Goal: Transaction & Acquisition: Purchase product/service

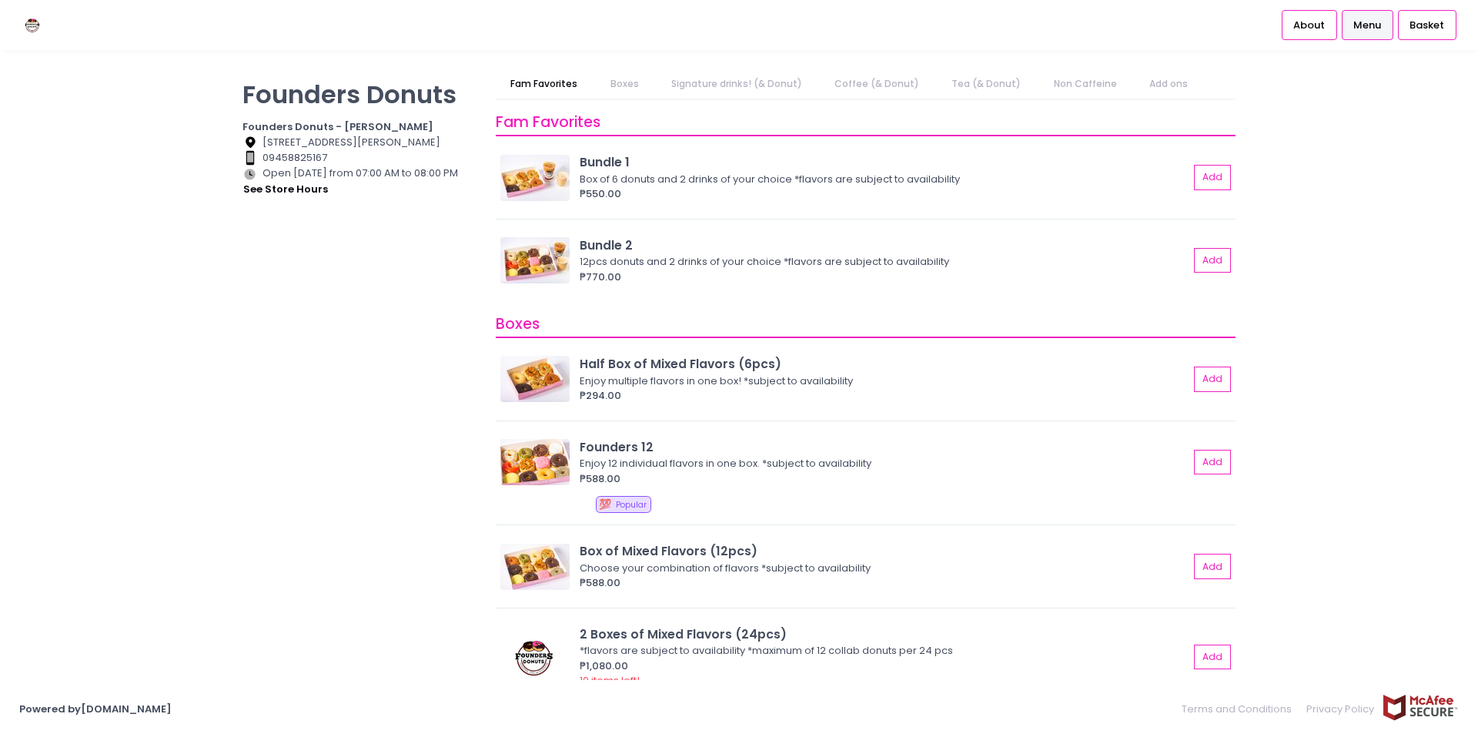
click at [873, 77] on link "Coffee (& Donut)" at bounding box center [877, 83] width 115 height 29
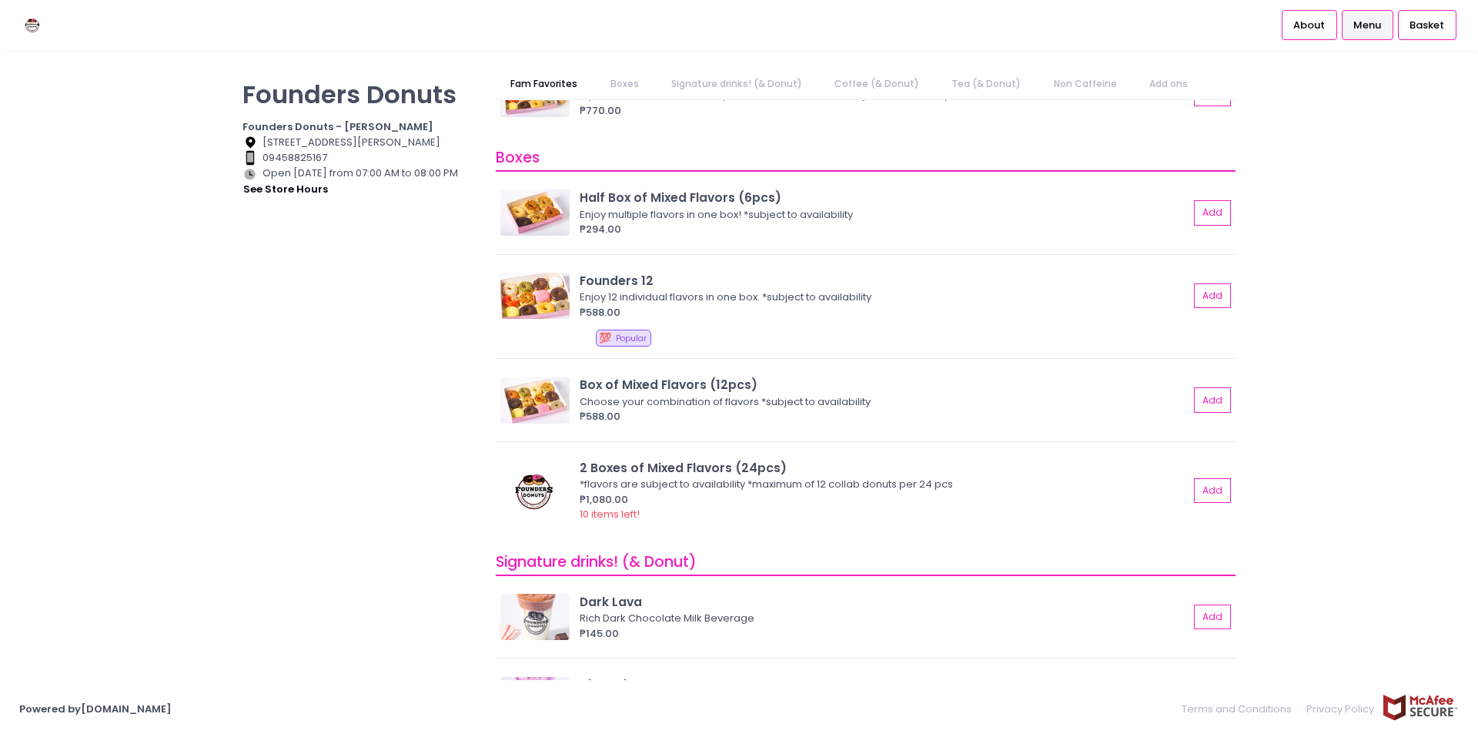
scroll to position [52, 0]
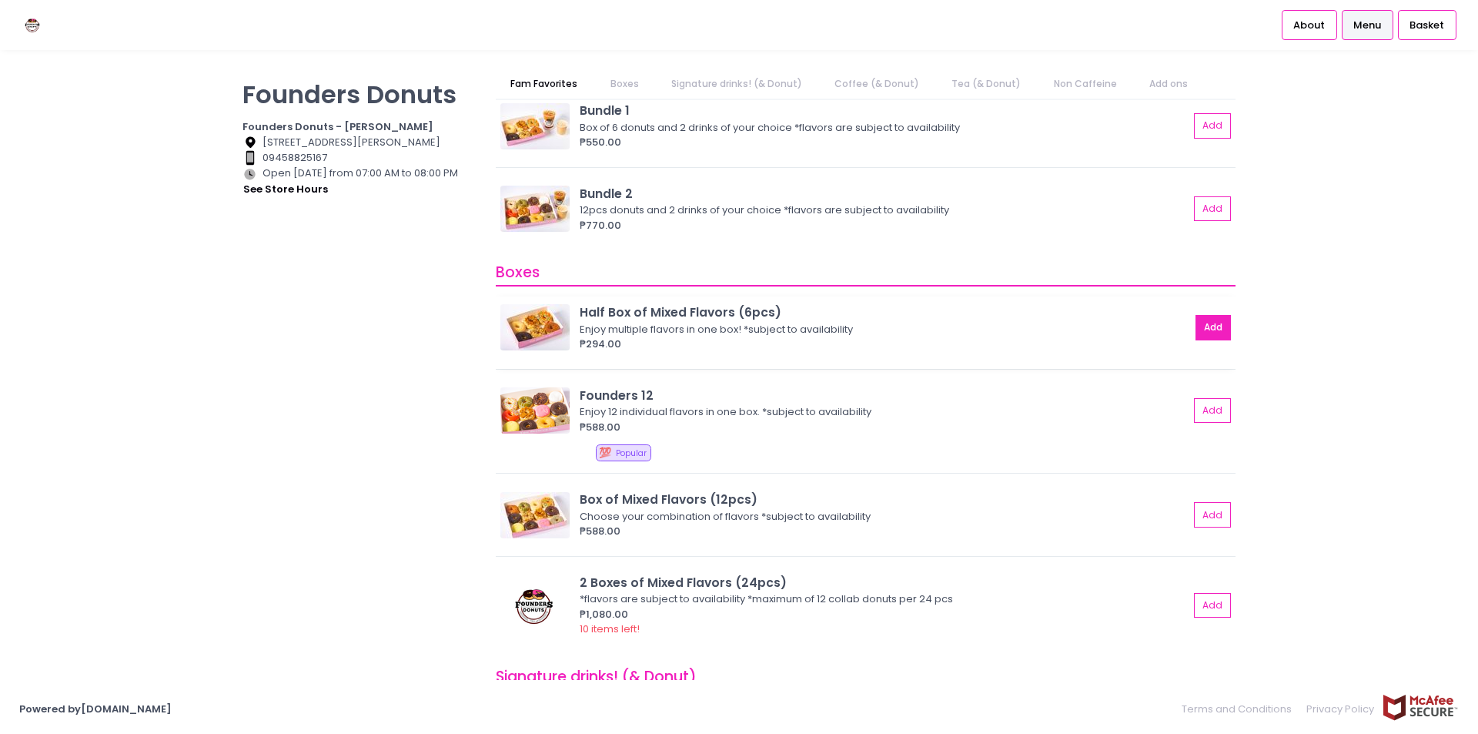
click at [1203, 325] on button "Add" at bounding box center [1212, 327] width 35 height 25
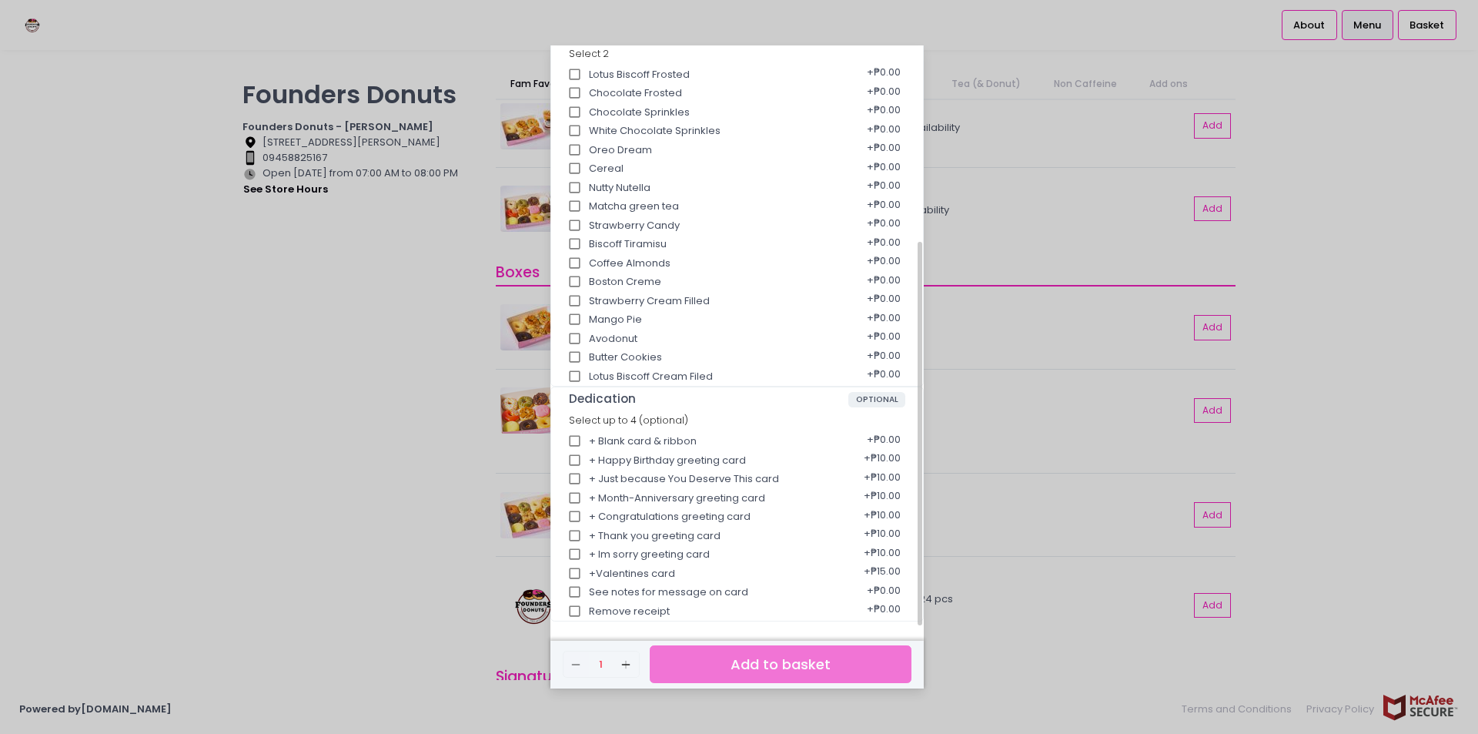
scroll to position [219, 0]
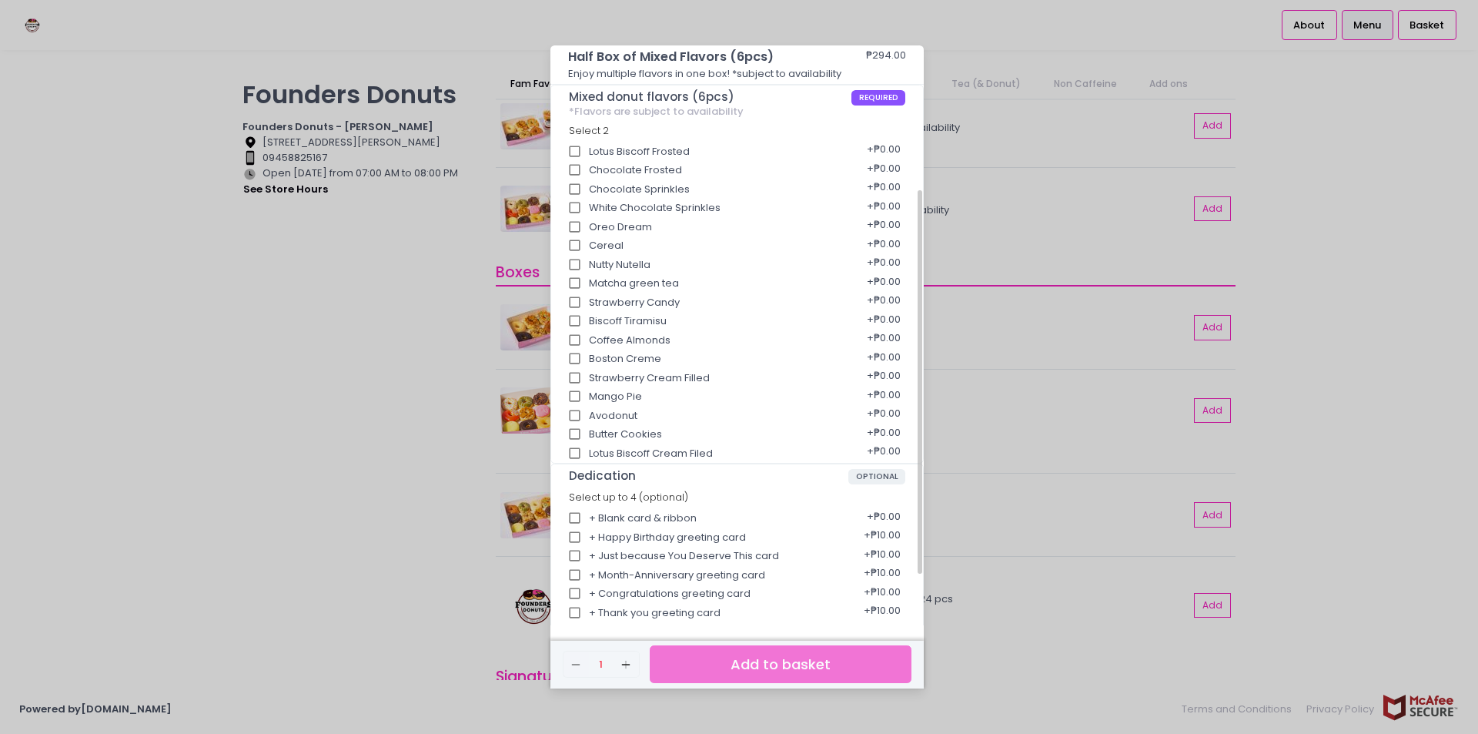
click at [580, 456] on input "Lotus Biscoff Cream Filed" at bounding box center [574, 453] width 29 height 29
checkbox input "true"
click at [573, 416] on input "Avodonut" at bounding box center [574, 415] width 29 height 29
checkbox input "true"
click at [570, 354] on input "Boston Creme" at bounding box center [574, 358] width 29 height 29
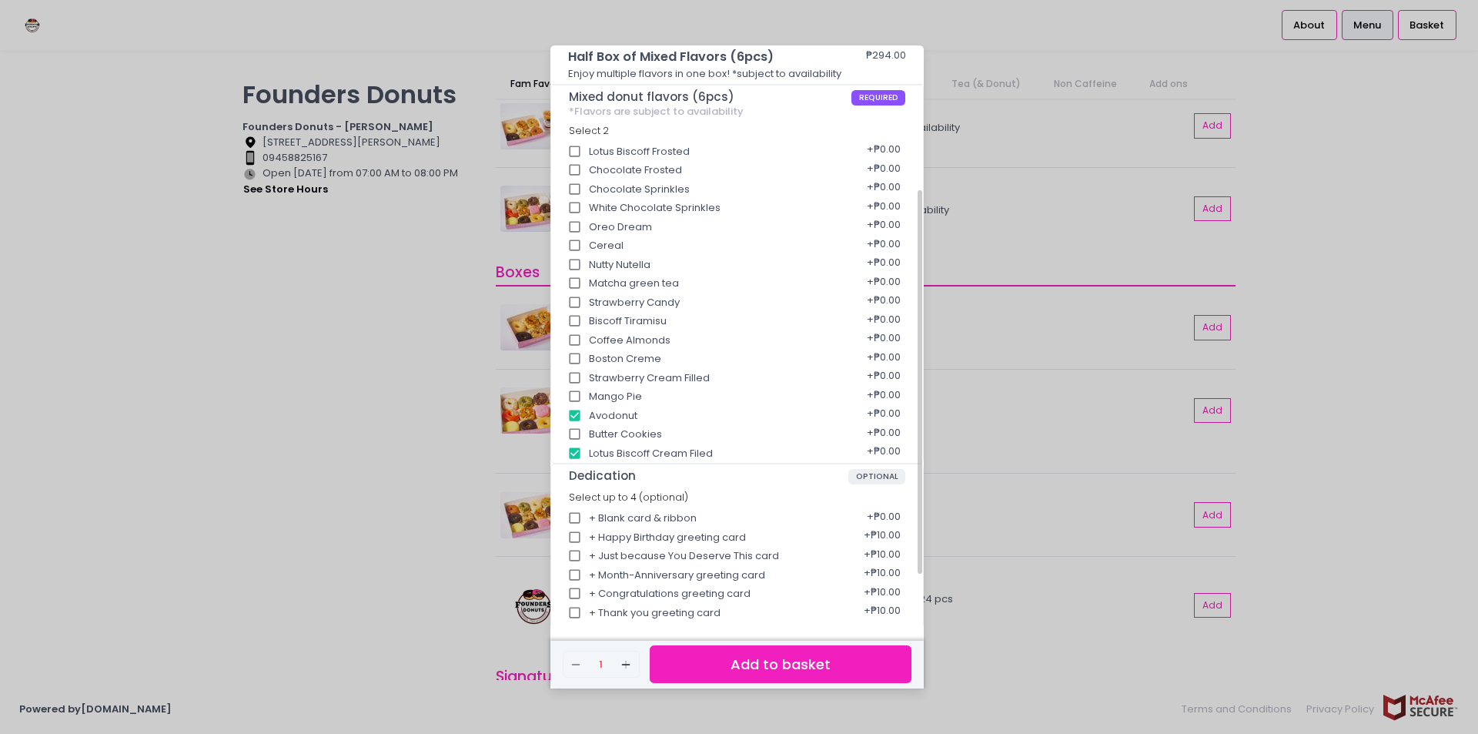
checkbox input "true"
click at [577, 336] on input "Coffee Almonds" at bounding box center [574, 340] width 29 height 29
checkbox input "true"
click at [862, 448] on div "+ ₱0.00" at bounding box center [883, 453] width 44 height 29
click at [867, 452] on div "+ ₱0.00" at bounding box center [883, 453] width 44 height 29
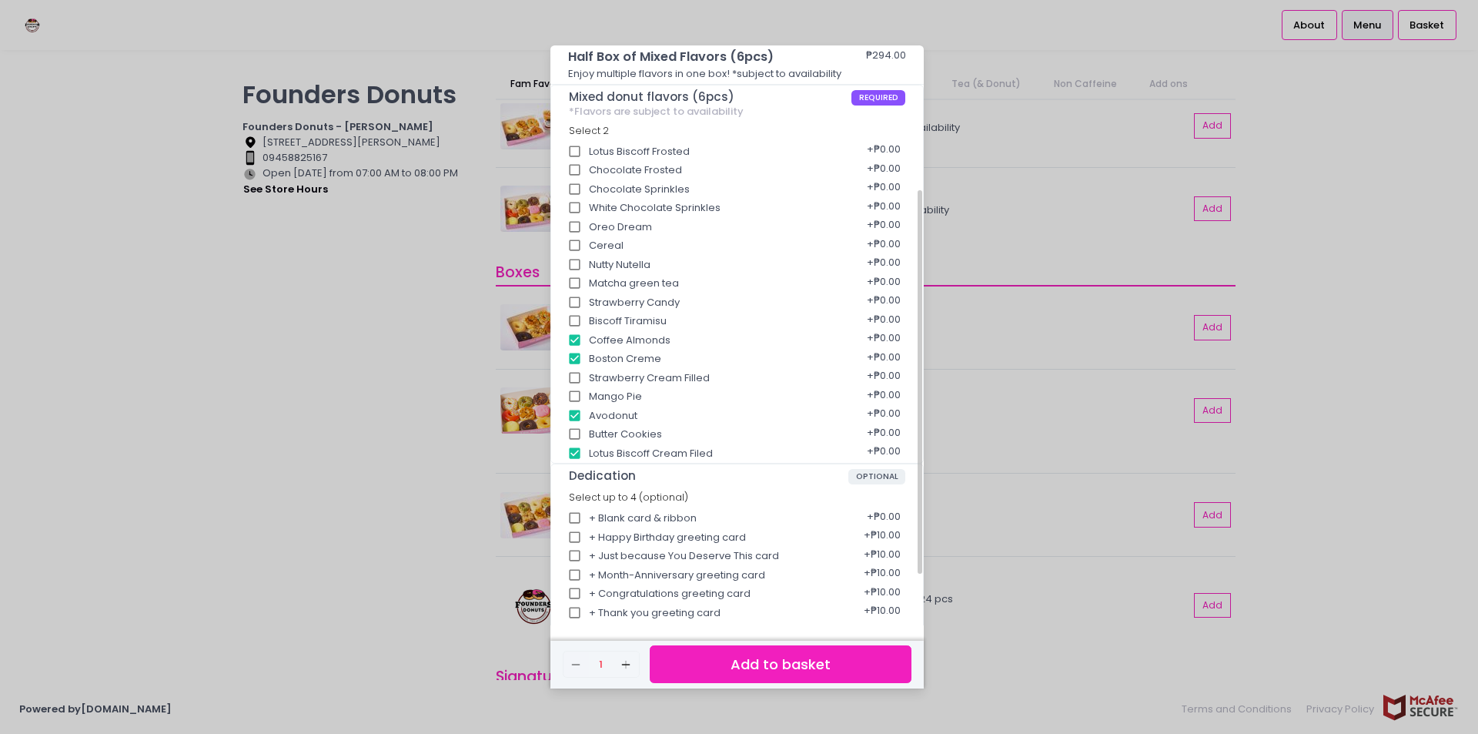
click at [575, 321] on input "Biscoff Tiramisu" at bounding box center [574, 320] width 29 height 29
click at [575, 318] on input "Biscoff Tiramisu" at bounding box center [574, 320] width 29 height 29
checkbox input "false"
click at [569, 267] on input "Nutty Nutella" at bounding box center [574, 264] width 29 height 29
checkbox input "true"
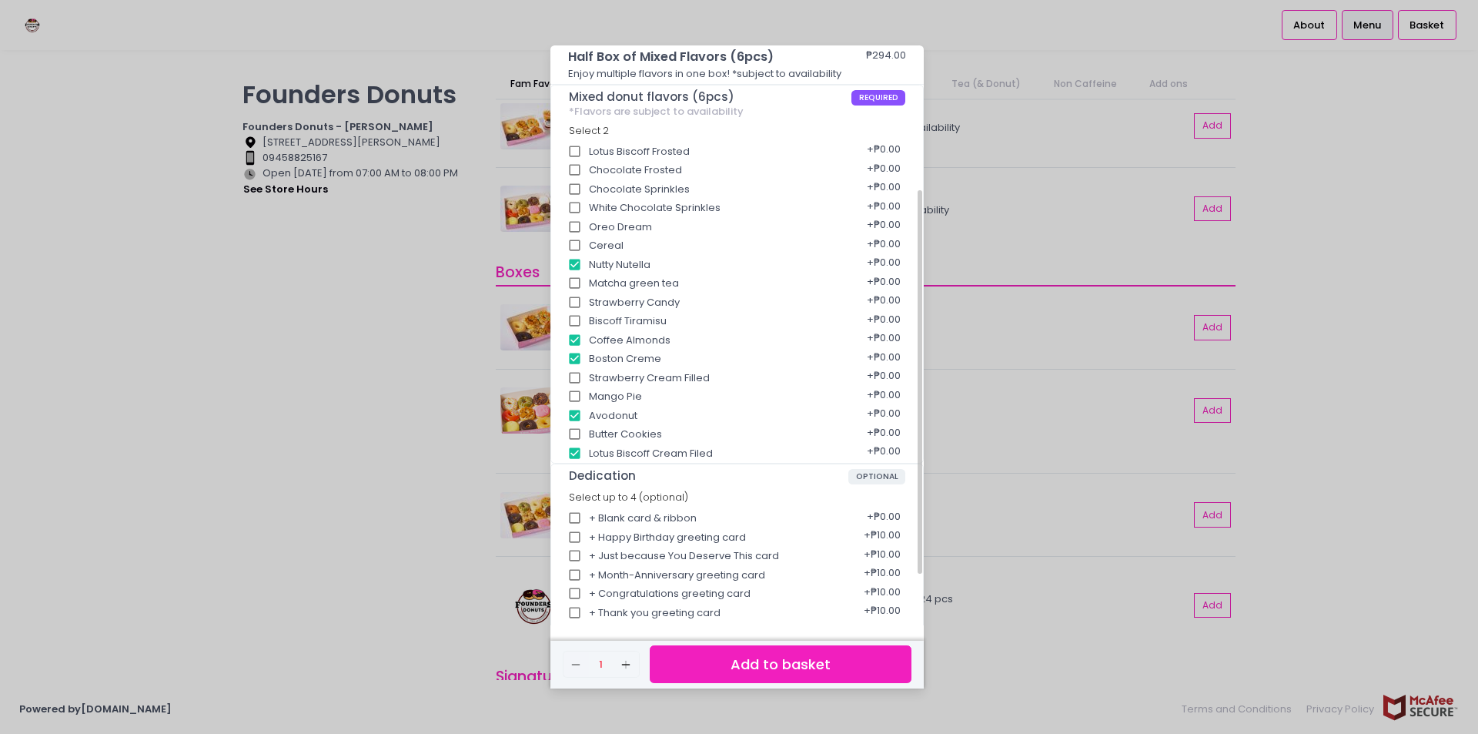
click at [575, 396] on input "Mango Pie" at bounding box center [574, 396] width 29 height 29
checkbox input "true"
click at [700, 660] on button "Add to basket" at bounding box center [781, 664] width 262 height 38
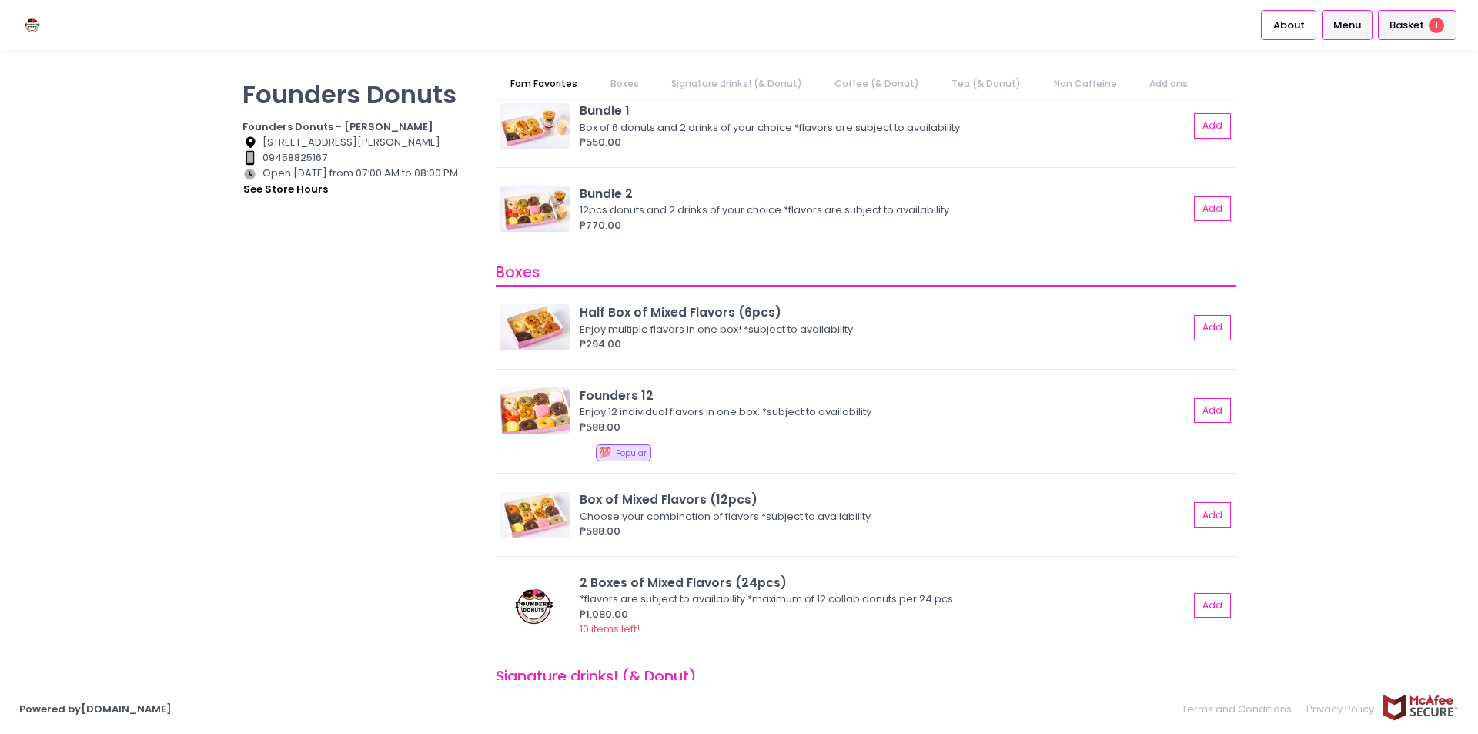
click at [1403, 29] on span "Basket" at bounding box center [1406, 25] width 35 height 15
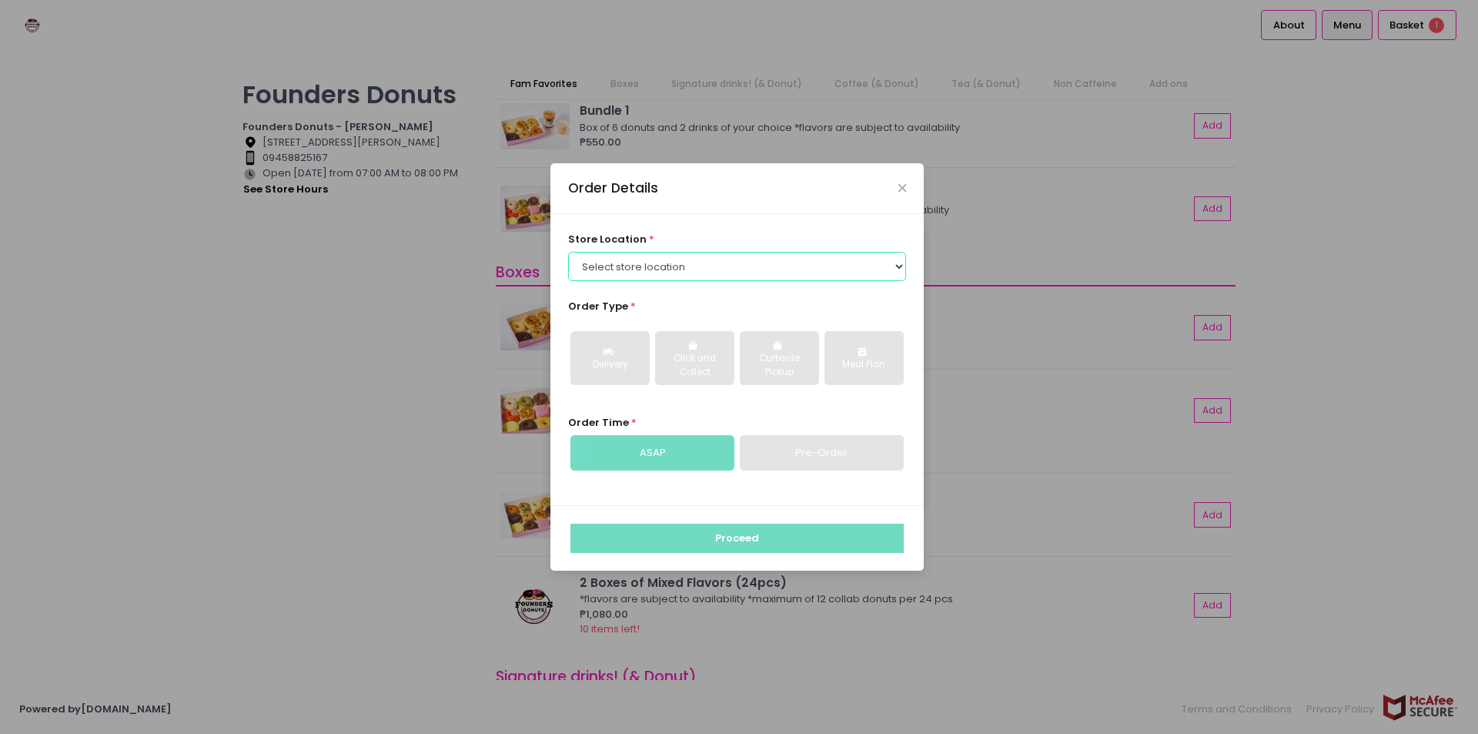
click at [718, 266] on select "Select store location Founders Donuts - [PERSON_NAME] Founders Donuts - [GEOGRA…" at bounding box center [737, 266] width 339 height 29
click at [769, 259] on select "Select store location Founders Donuts - [PERSON_NAME] Founders Donuts - [GEOGRA…" at bounding box center [737, 266] width 339 height 29
click at [614, 282] on div "store location * Select store location Founders Donuts - [PERSON_NAME] Founders…" at bounding box center [736, 359] width 373 height 291
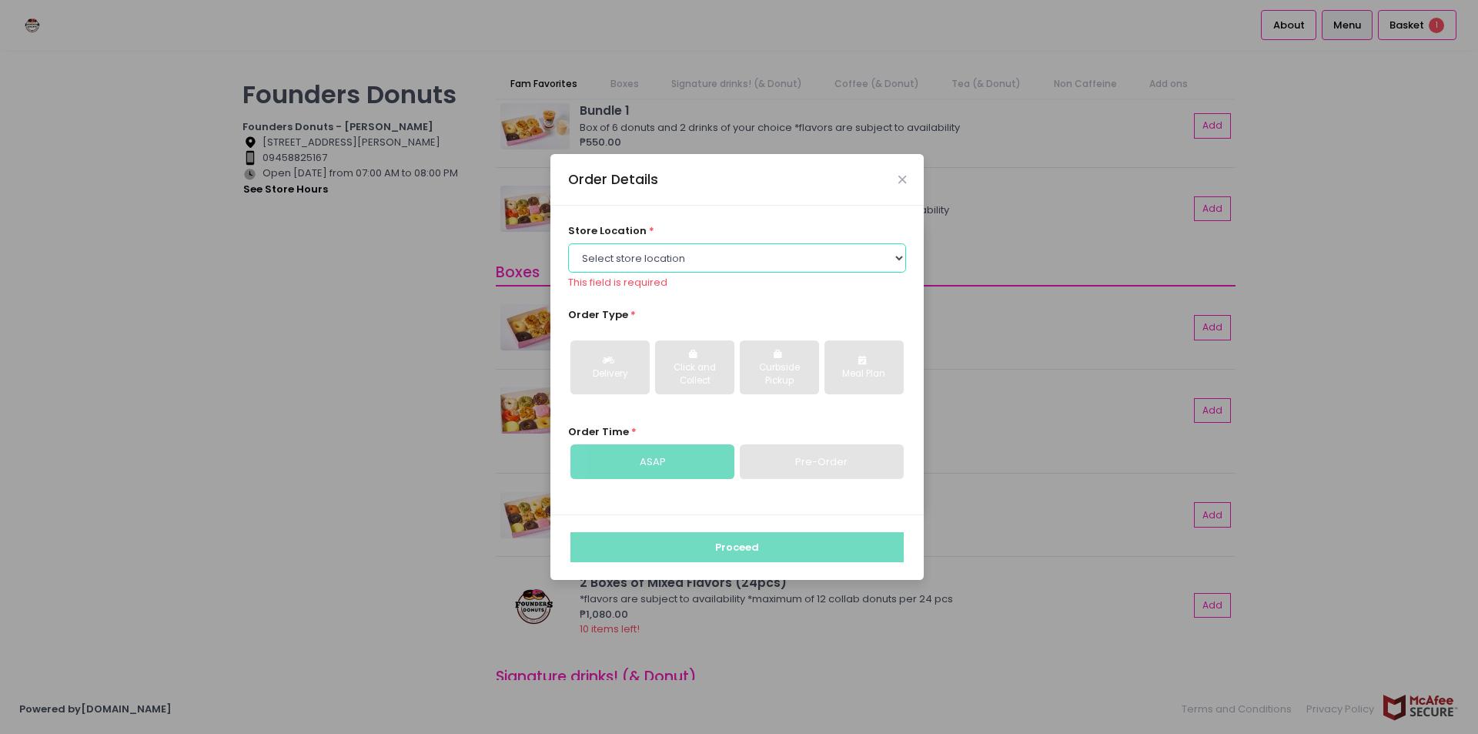
click at [657, 263] on select "Select store location Founders Donuts - [PERSON_NAME] Founders Donuts - [GEOGRA…" at bounding box center [737, 257] width 339 height 29
select select "65e656aa55db7c7b23c3a32e"
click at [568, 251] on select "Select store location Founders Donuts - [PERSON_NAME] Founders Donuts - [GEOGRA…" at bounding box center [737, 257] width 339 height 29
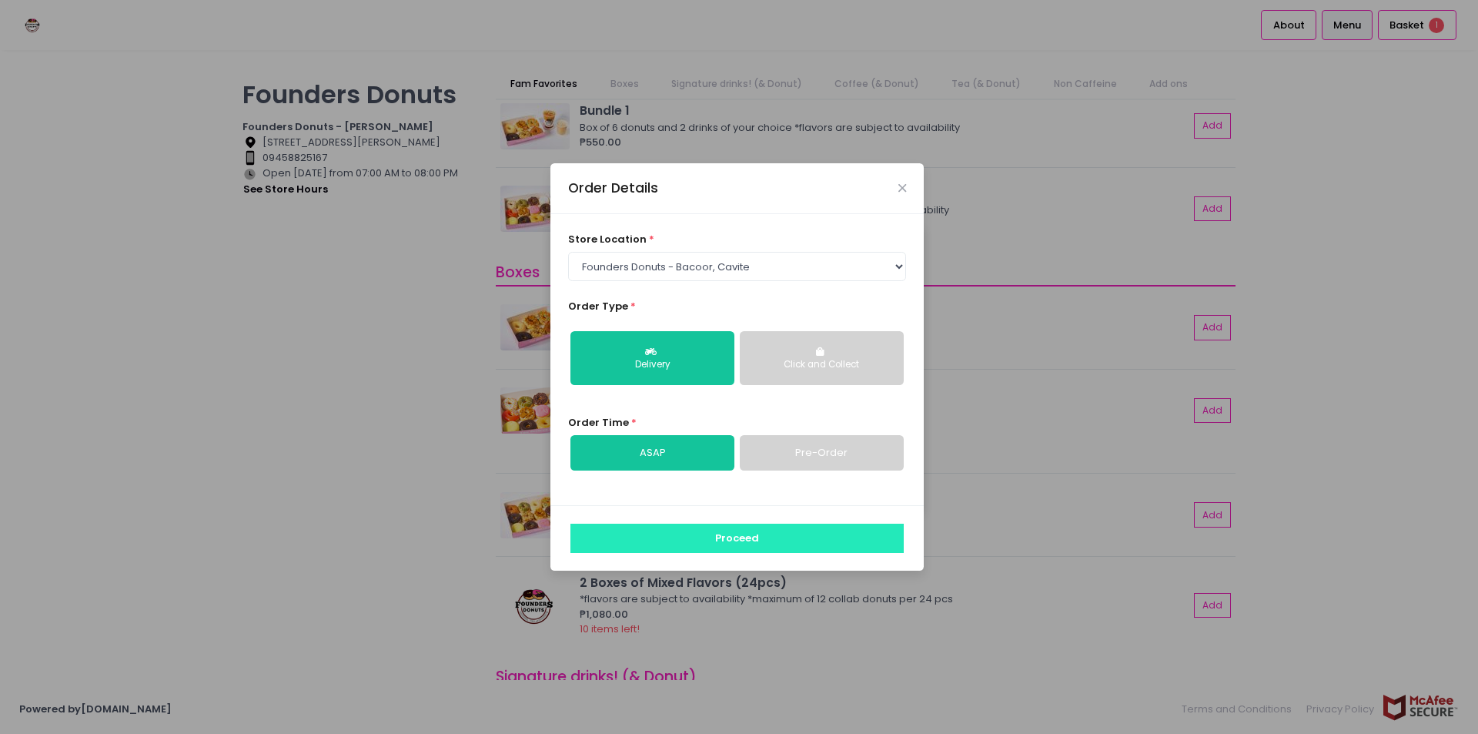
click at [684, 541] on button "Proceed" at bounding box center [736, 537] width 333 height 29
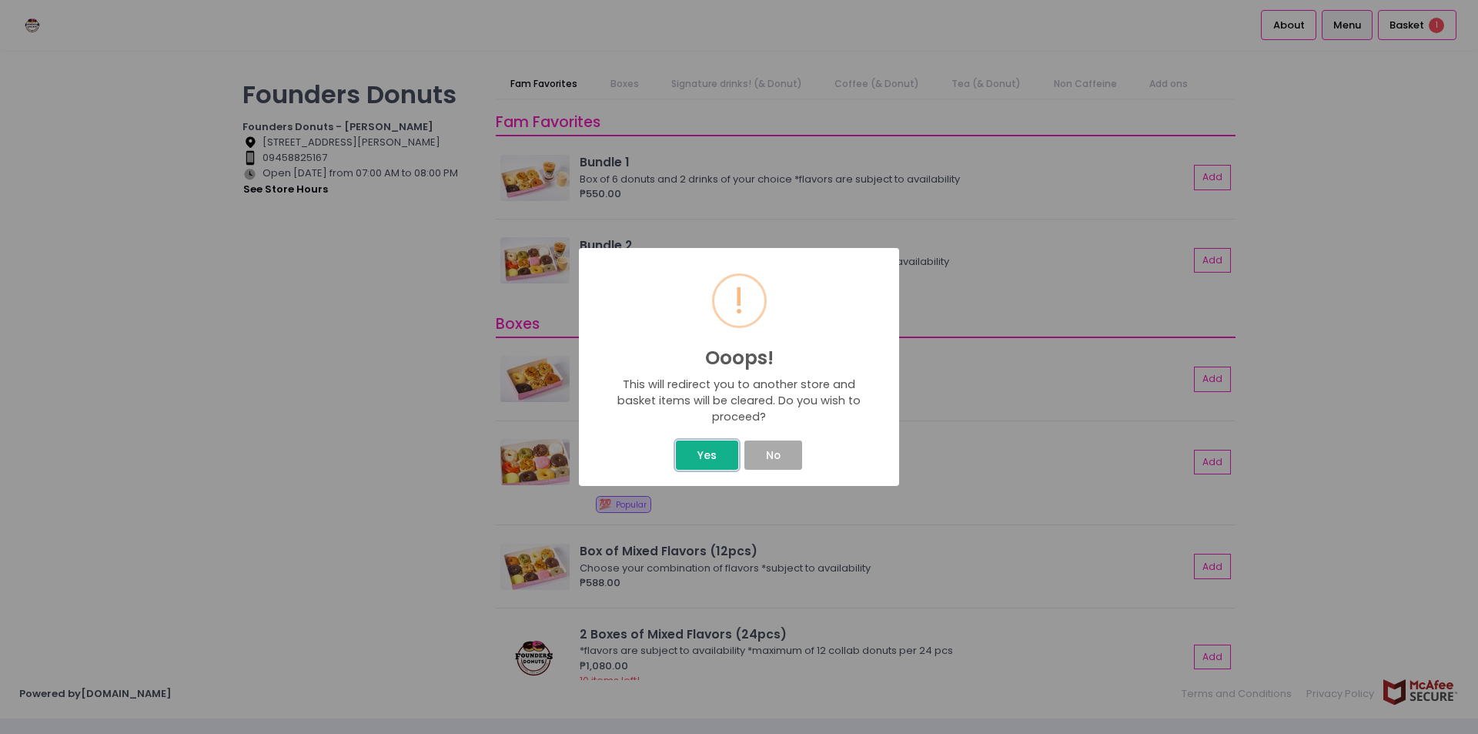
click at [706, 462] on button "Yes" at bounding box center [707, 454] width 62 height 29
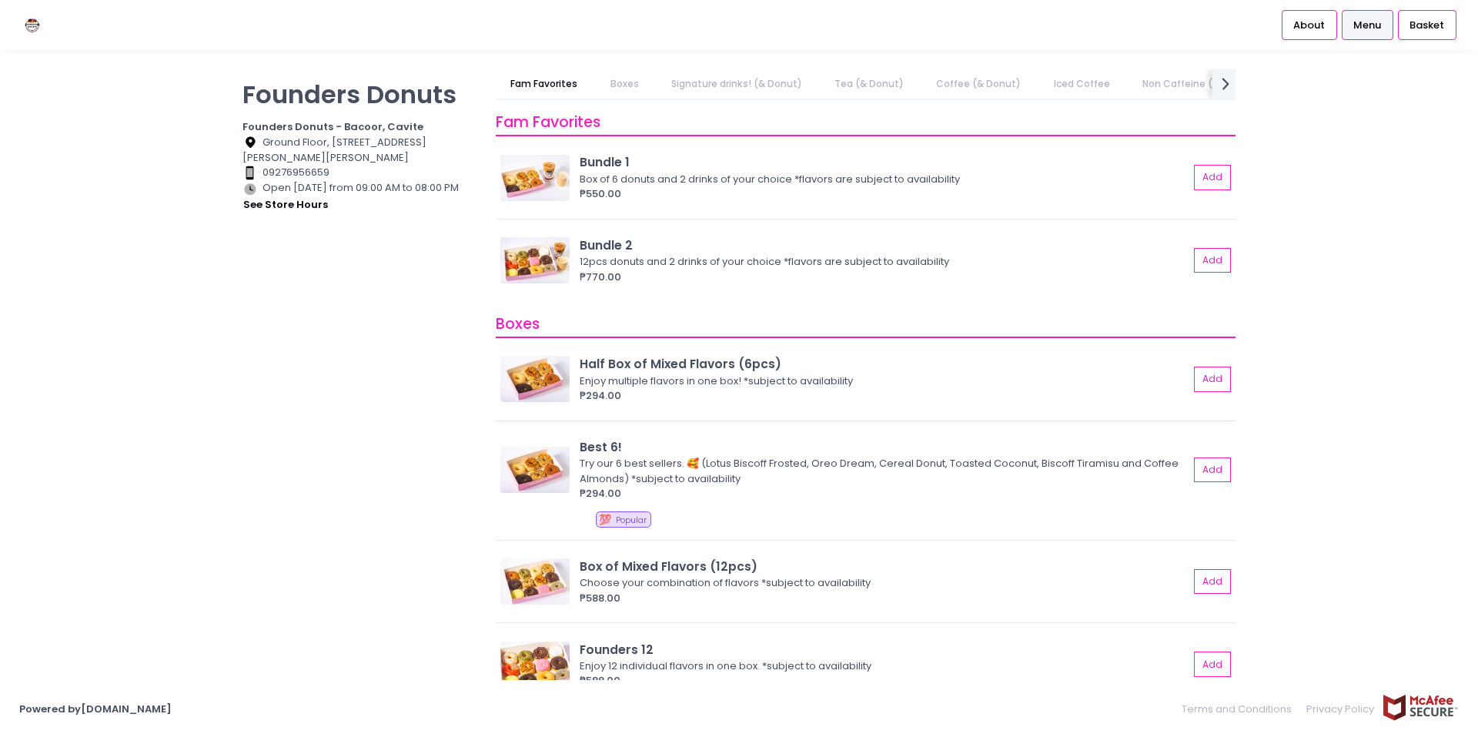
click at [795, 351] on div "Half Box of Mixed Flavors (6pcs) Enjoy multiple flavors in one box! *subject to…" at bounding box center [866, 384] width 740 height 72
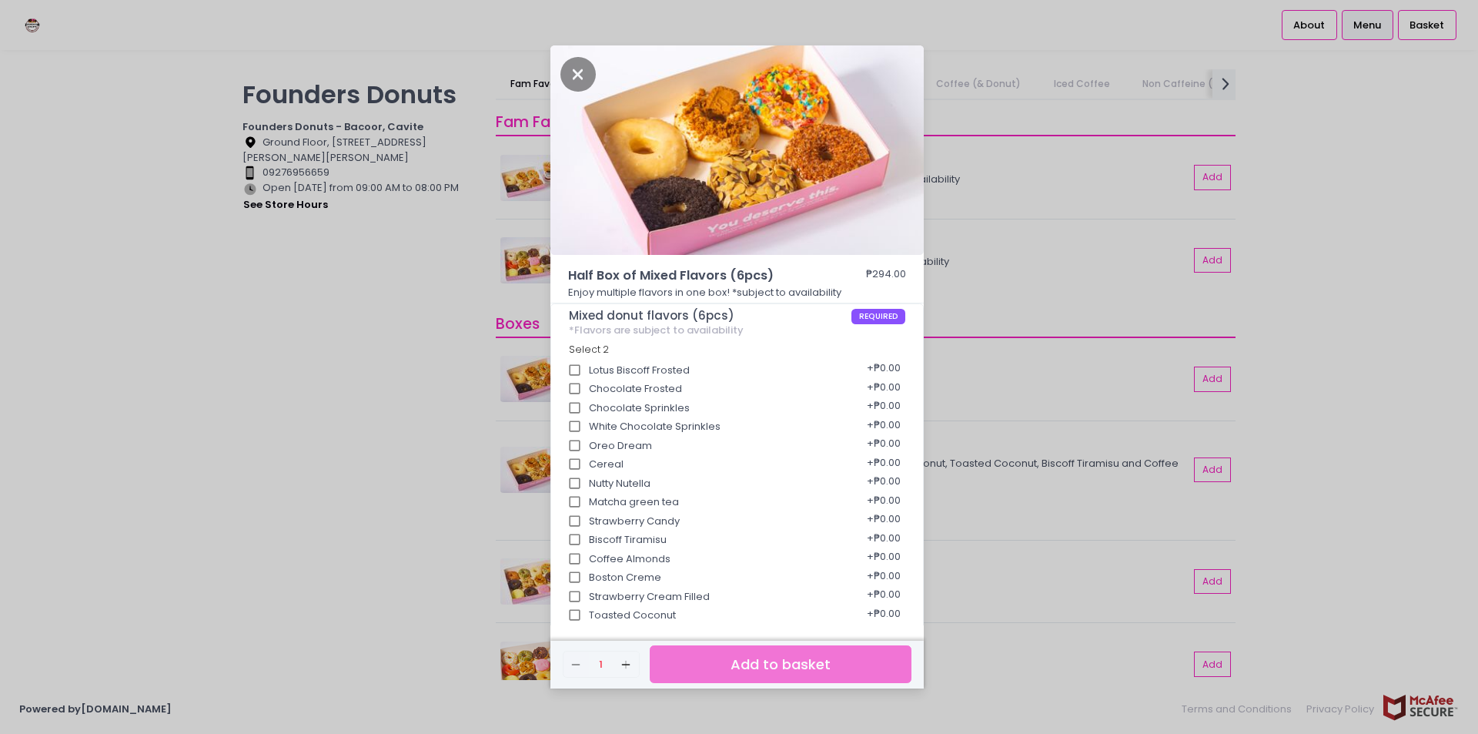
click at [573, 480] on input "Nutty Nutella" at bounding box center [574, 483] width 29 height 29
checkbox input "true"
click at [580, 536] on input "Biscoff Tiramisu" at bounding box center [574, 539] width 29 height 29
checkbox input "true"
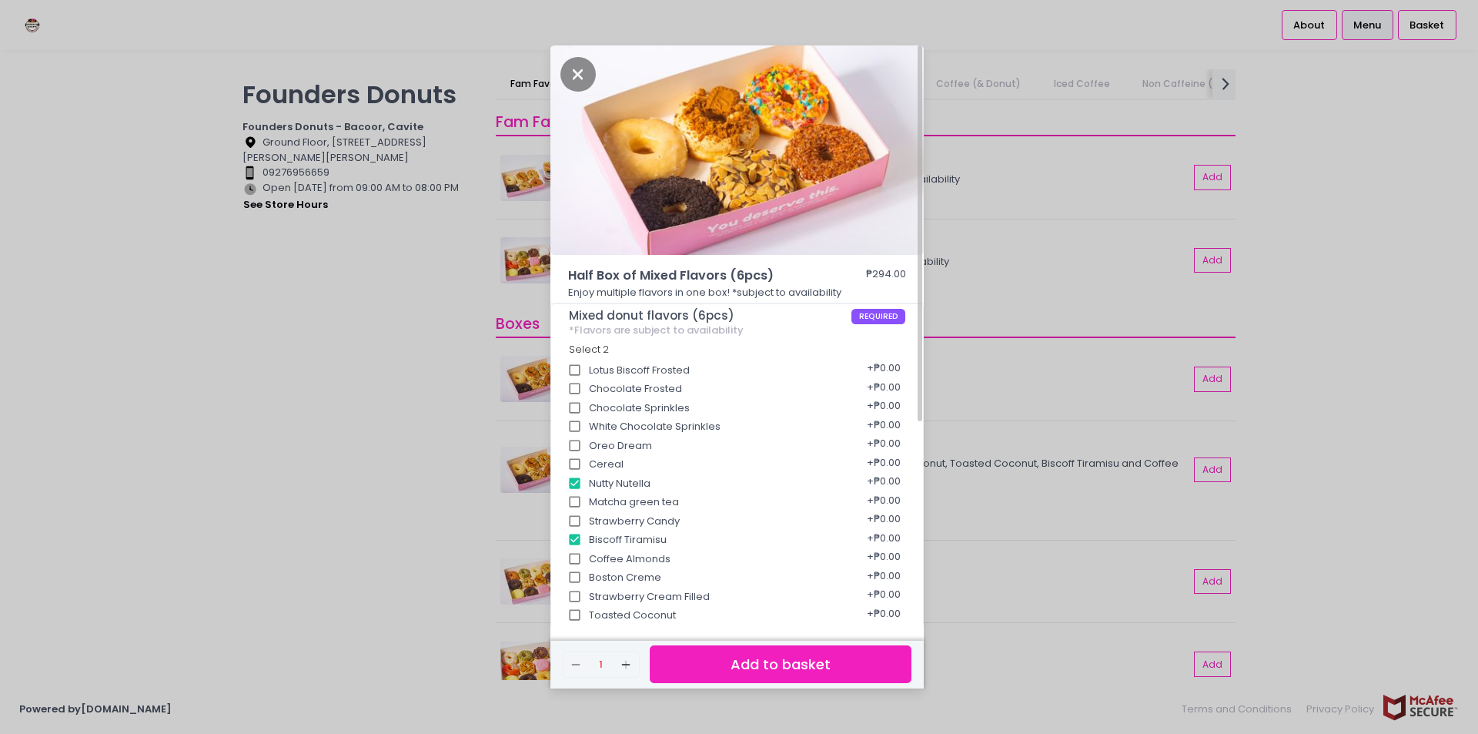
click at [570, 559] on input "Coffee Almonds" at bounding box center [574, 558] width 29 height 29
checkbox input "true"
click at [573, 582] on input "Strawberry Cream Filled" at bounding box center [574, 596] width 29 height 29
checkbox input "true"
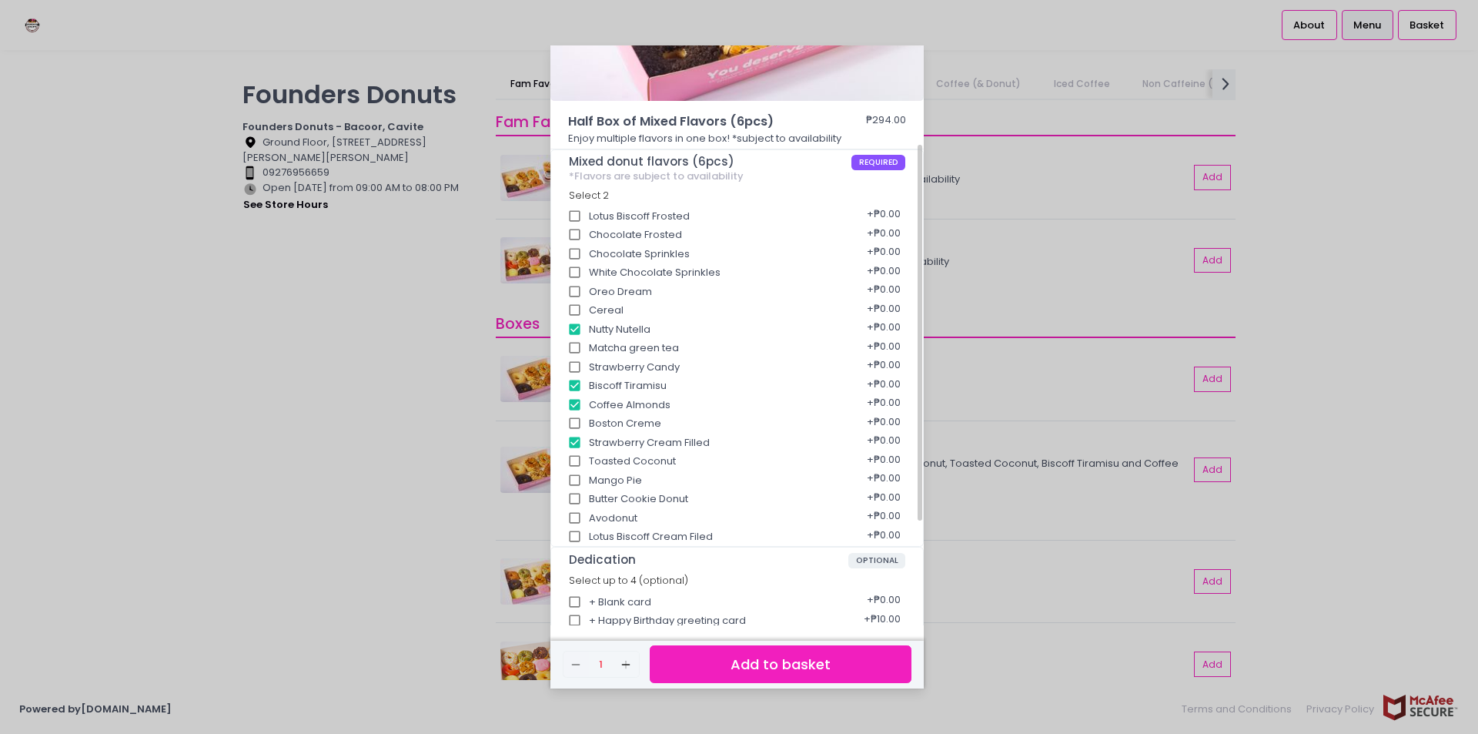
click at [573, 536] on input "Lotus Biscoff Cream Filed" at bounding box center [574, 536] width 29 height 29
checkbox input "true"
click at [581, 517] on input "Avodonut" at bounding box center [574, 517] width 29 height 29
checkbox input "true"
click at [576, 438] on input "Strawberry Cream Filled" at bounding box center [574, 442] width 29 height 29
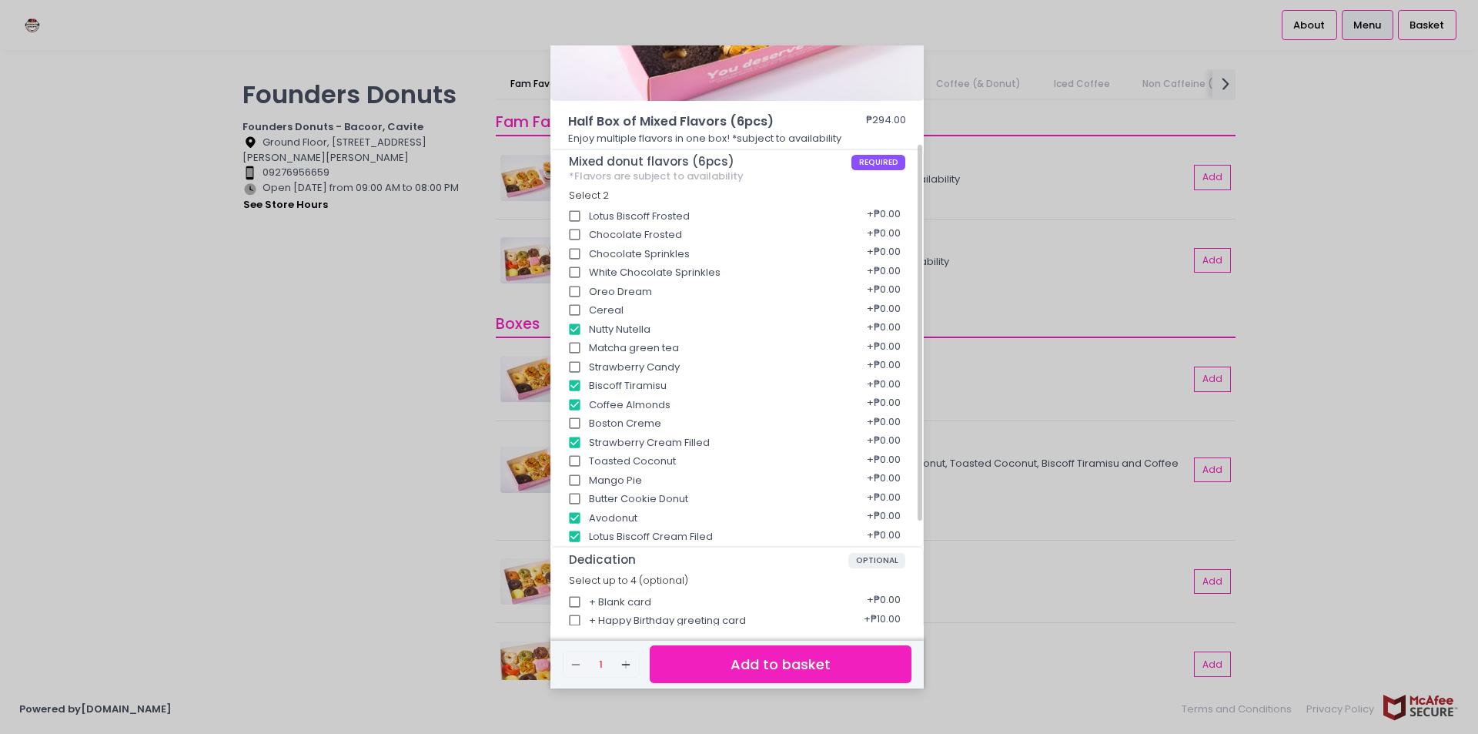
checkbox input "false"
click at [573, 480] on input "Mango Pie" at bounding box center [574, 480] width 29 height 29
checkbox input "true"
click at [756, 675] on button "Add to basket" at bounding box center [781, 664] width 262 height 38
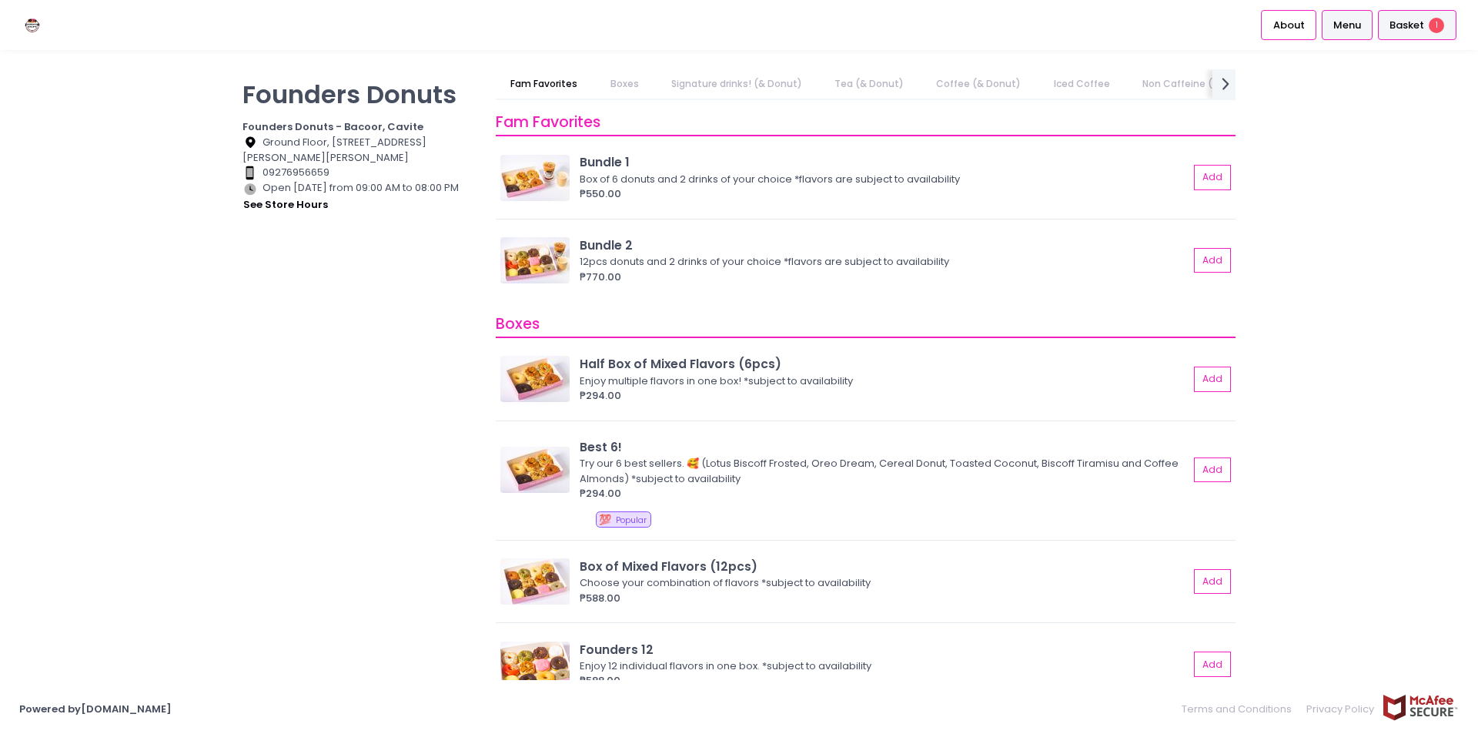
click at [1404, 22] on span "Basket" at bounding box center [1406, 25] width 35 height 15
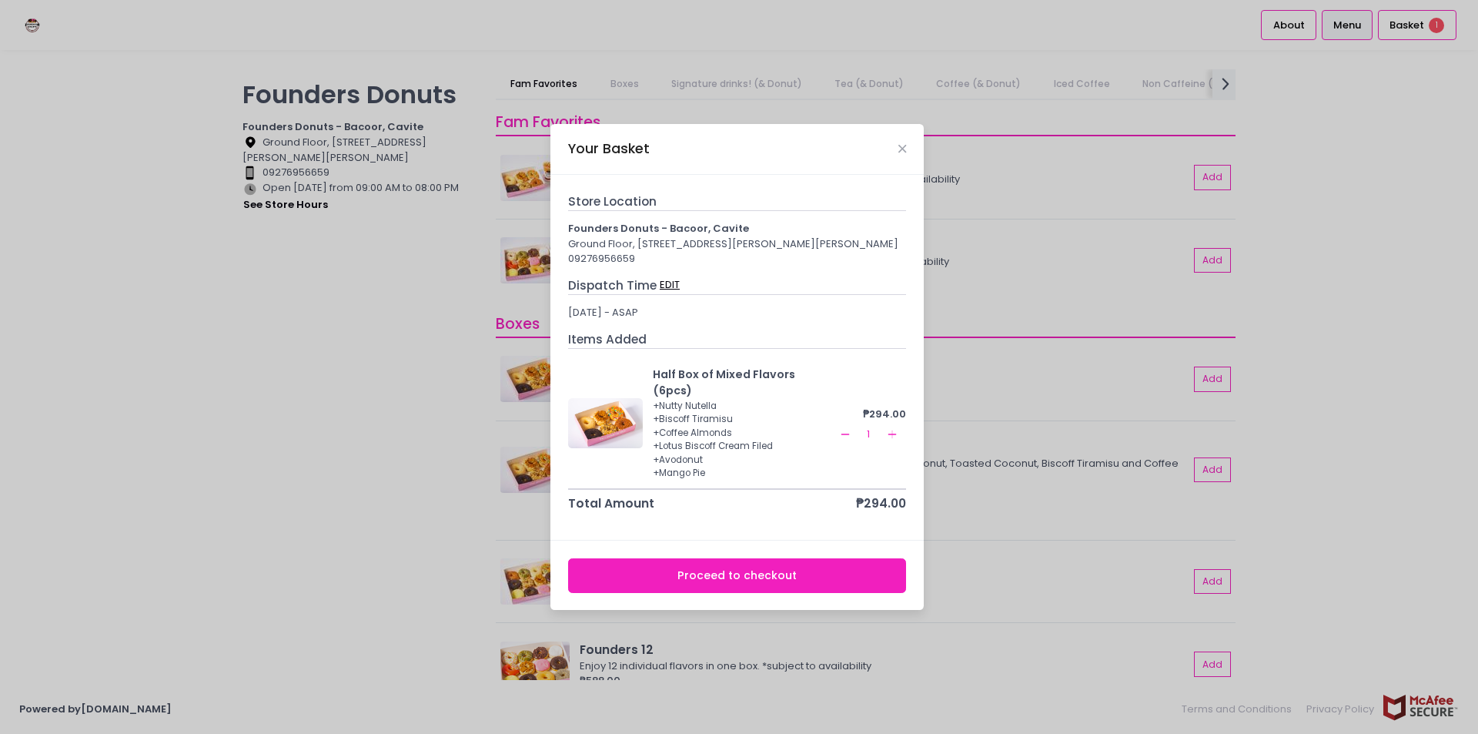
click at [665, 289] on button "EDIT" at bounding box center [670, 284] width 22 height 17
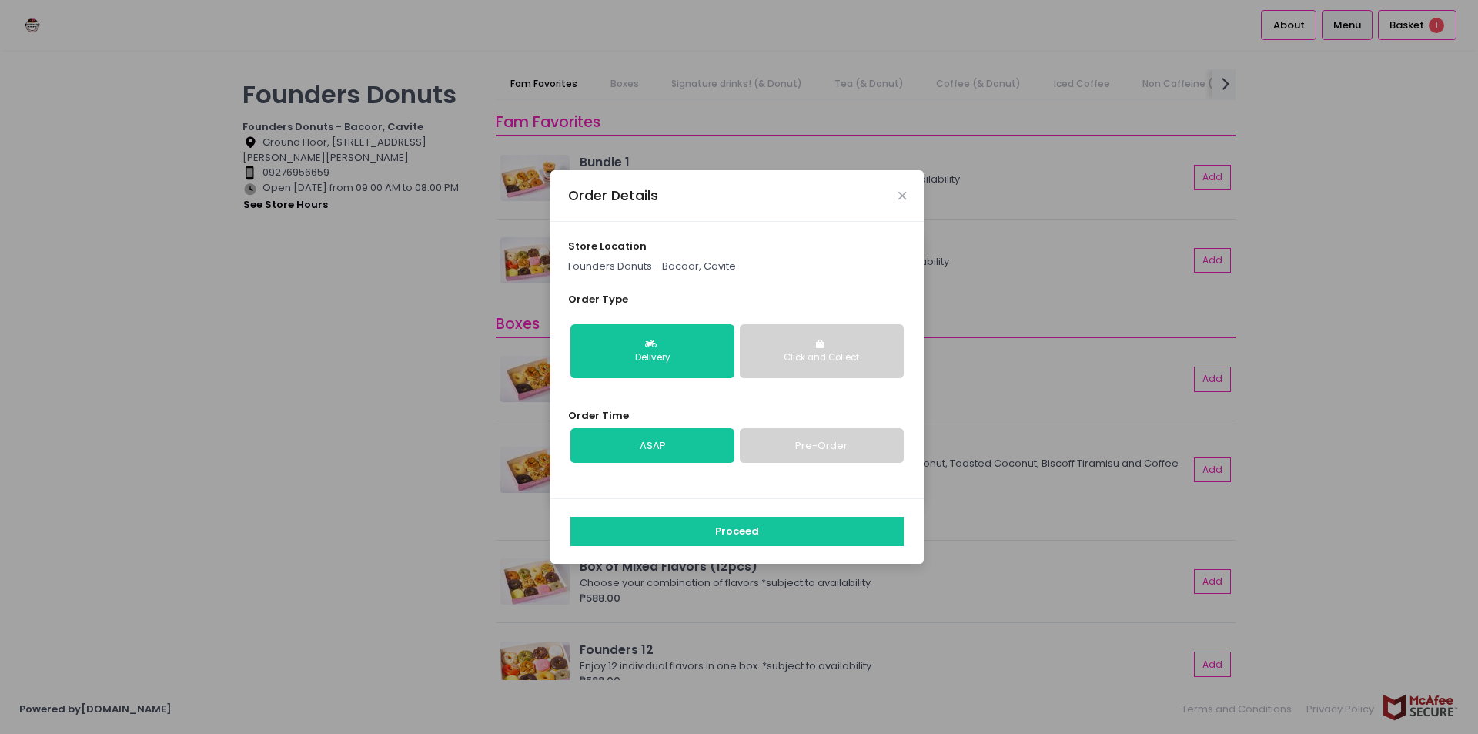
click at [685, 265] on p "Founders Donuts - Bacoor, Cavite" at bounding box center [737, 266] width 339 height 15
click at [734, 273] on p "Founders Donuts - Bacoor, Cavite" at bounding box center [737, 266] width 339 height 15
click at [910, 198] on div "Order Details" at bounding box center [736, 195] width 373 height 51
